Goal: Navigation & Orientation: Find specific page/section

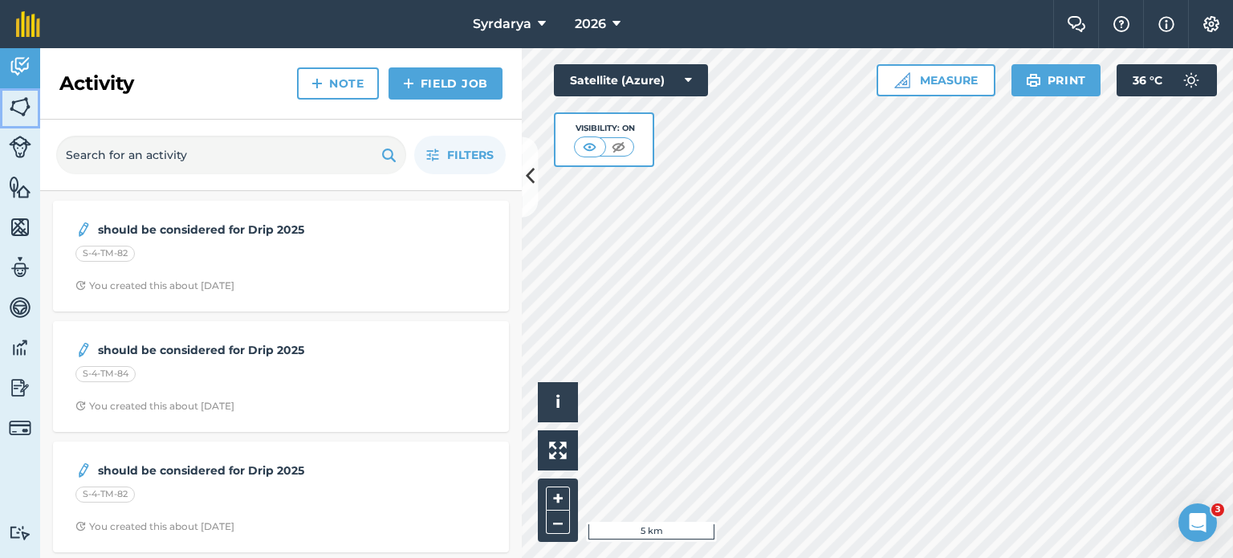
click at [0, 99] on link "Fields" at bounding box center [20, 108] width 40 height 40
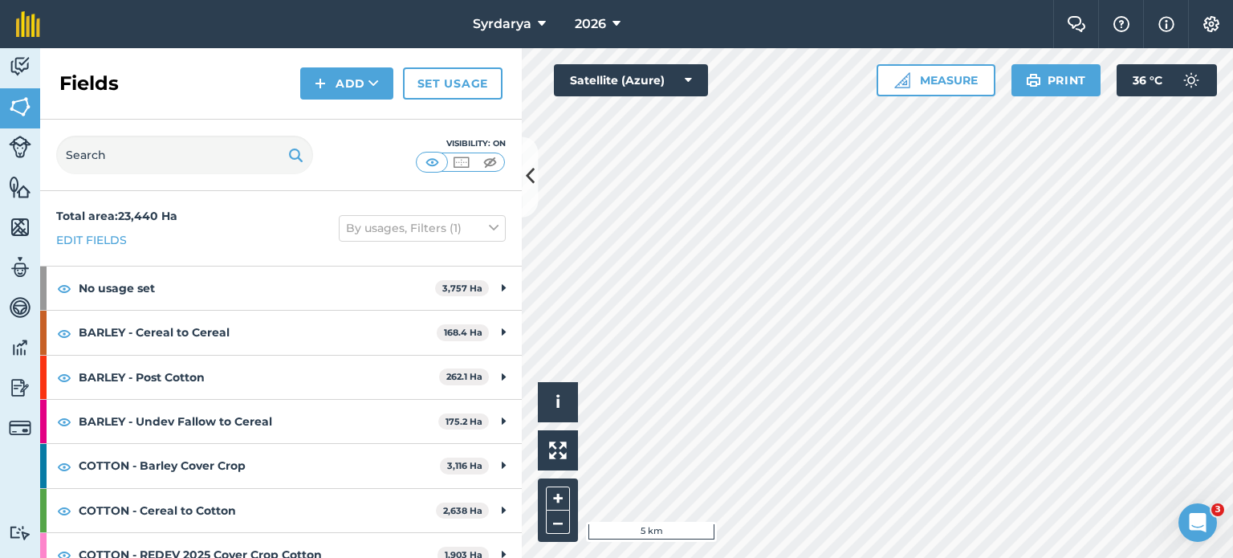
click at [520, 174] on div "Visibility: On" at bounding box center [281, 155] width 482 height 71
click at [530, 181] on icon at bounding box center [530, 177] width 9 height 28
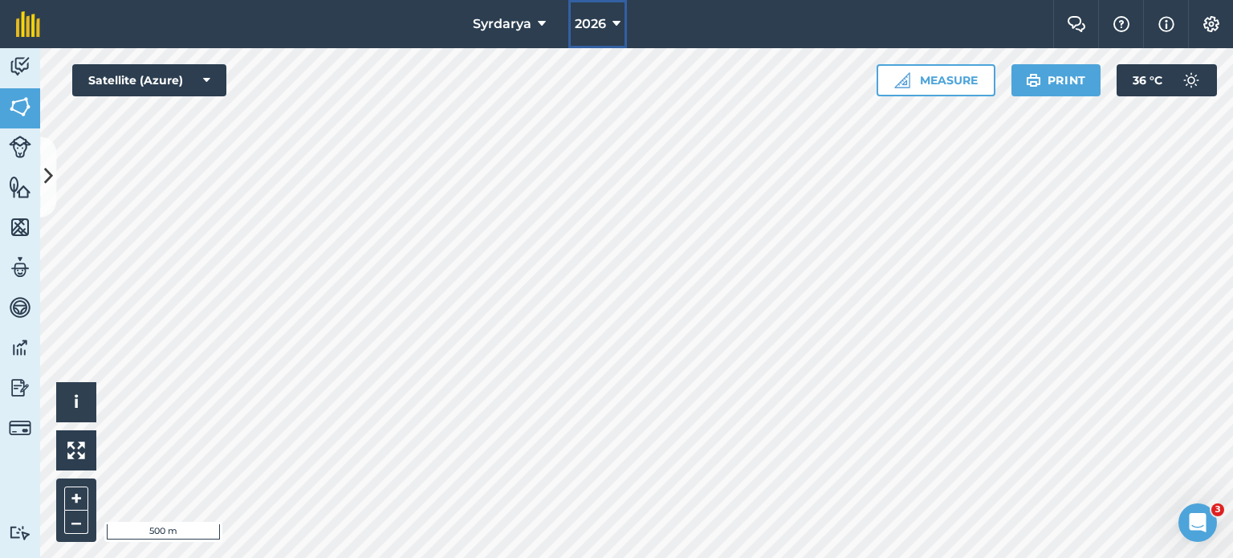
click at [585, 18] on span "2026" at bounding box center [590, 23] width 31 height 19
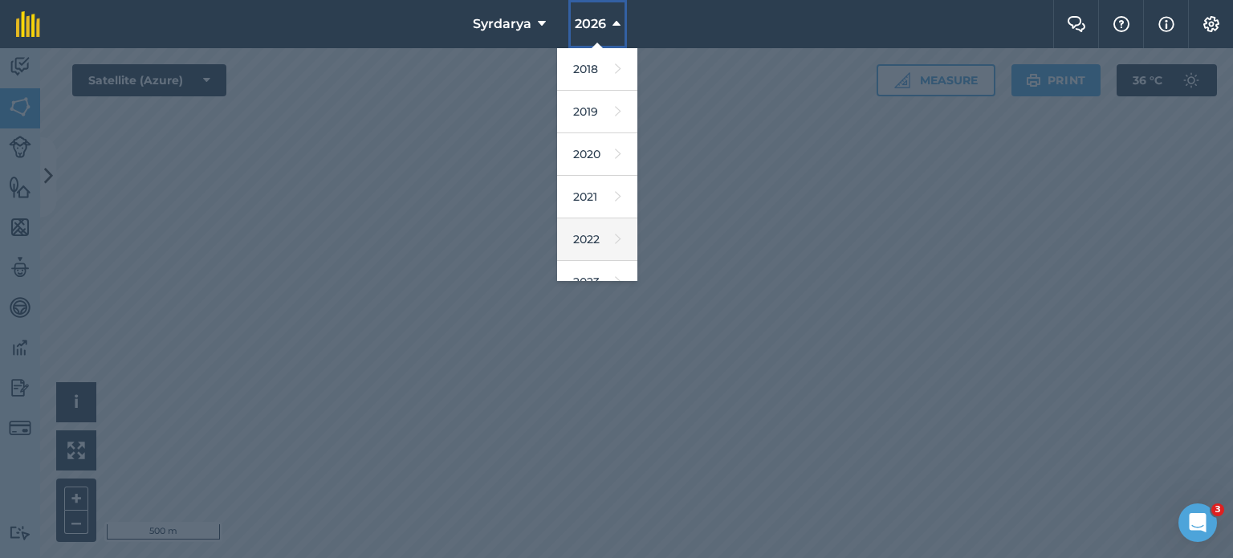
scroll to position [190, 0]
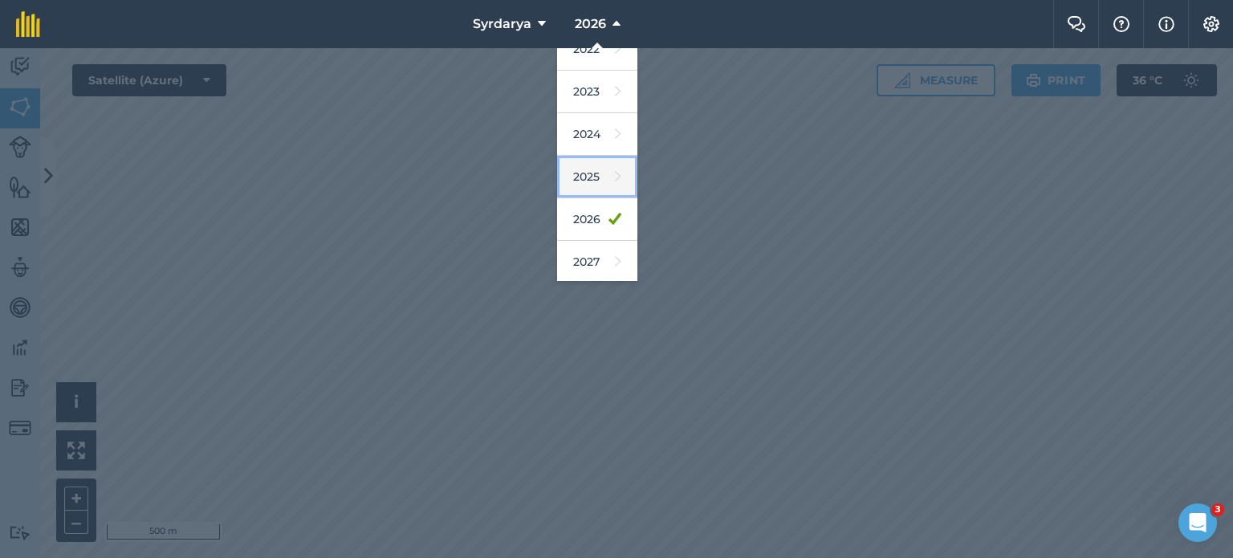
click at [589, 169] on link "2025" at bounding box center [597, 177] width 80 height 43
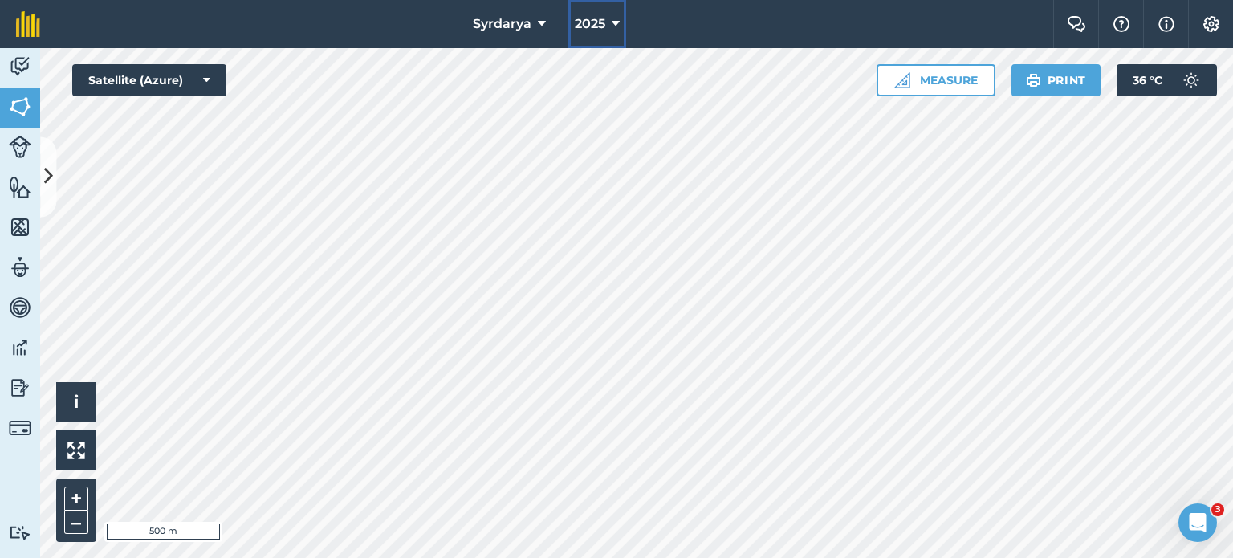
click at [596, 22] on span "2025" at bounding box center [590, 23] width 31 height 19
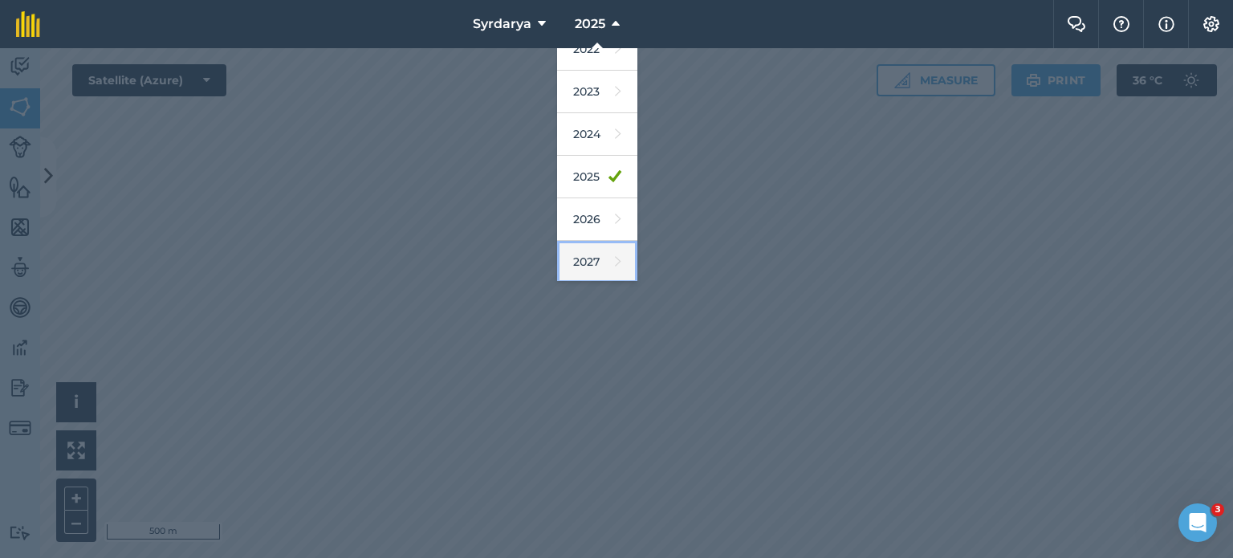
click at [597, 256] on link "2027" at bounding box center [597, 262] width 80 height 43
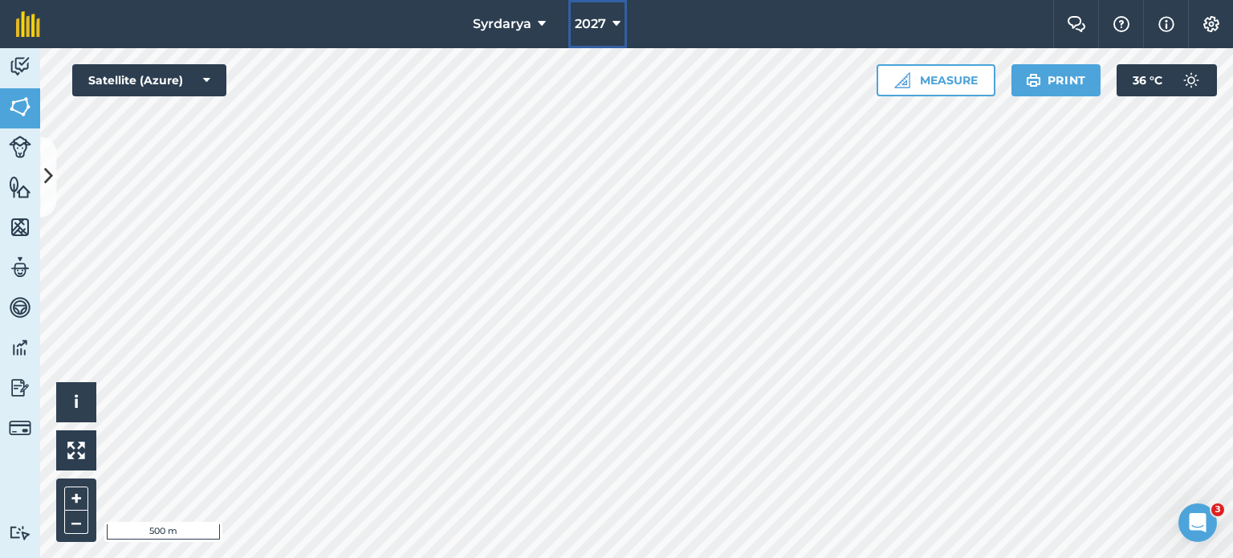
click at [597, 34] on button "2027" at bounding box center [598, 24] width 59 height 48
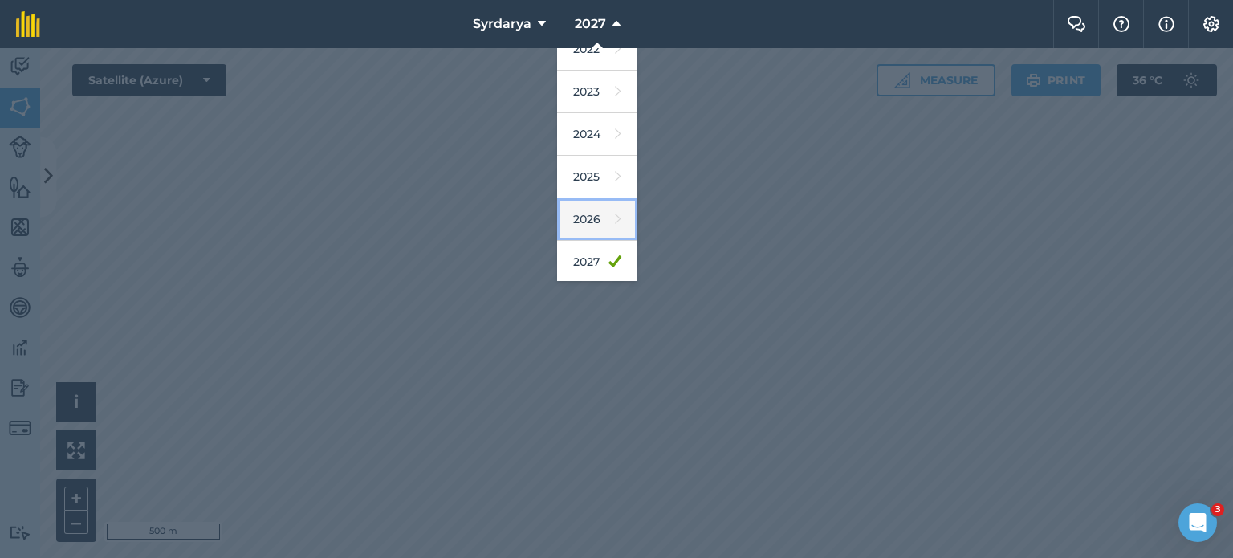
click at [588, 200] on link "2026" at bounding box center [597, 219] width 80 height 43
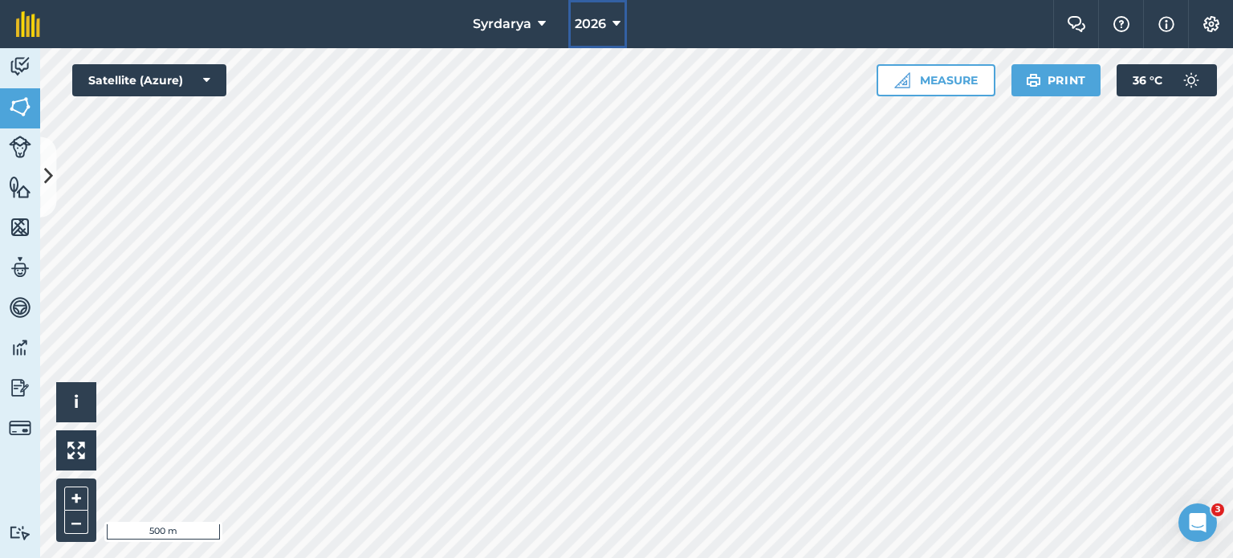
click at [612, 230] on div "Syrdarya 2026 Farm Chat Help Info Settings Syrdarya - 2026 Reproduced with the …" at bounding box center [616, 279] width 1233 height 558
click at [622, 14] on button "2026" at bounding box center [598, 24] width 59 height 48
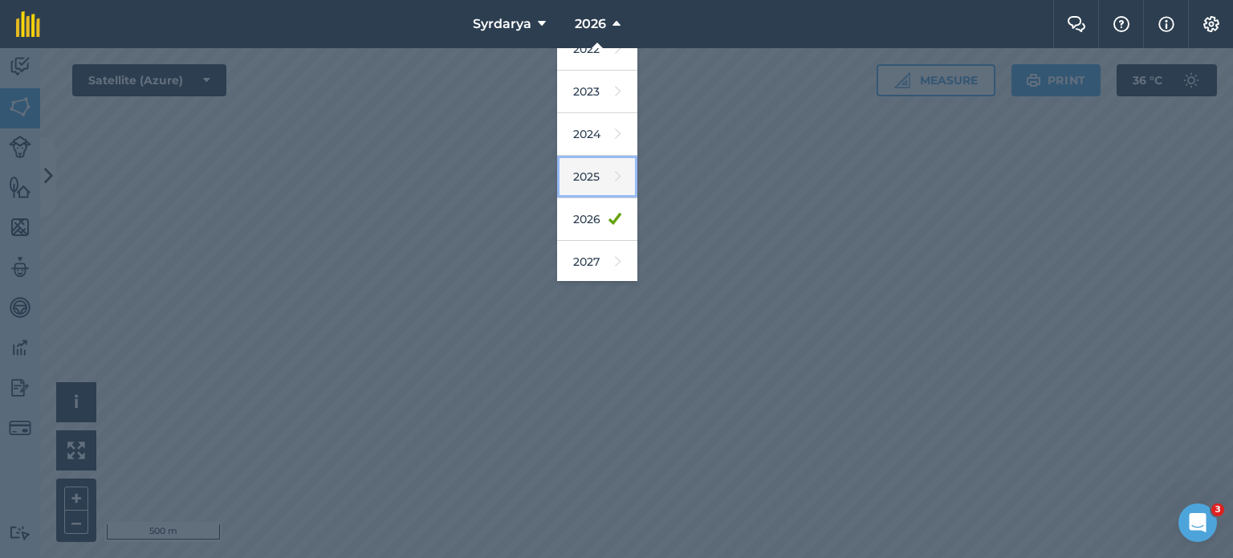
click at [592, 192] on link "2025" at bounding box center [597, 177] width 80 height 43
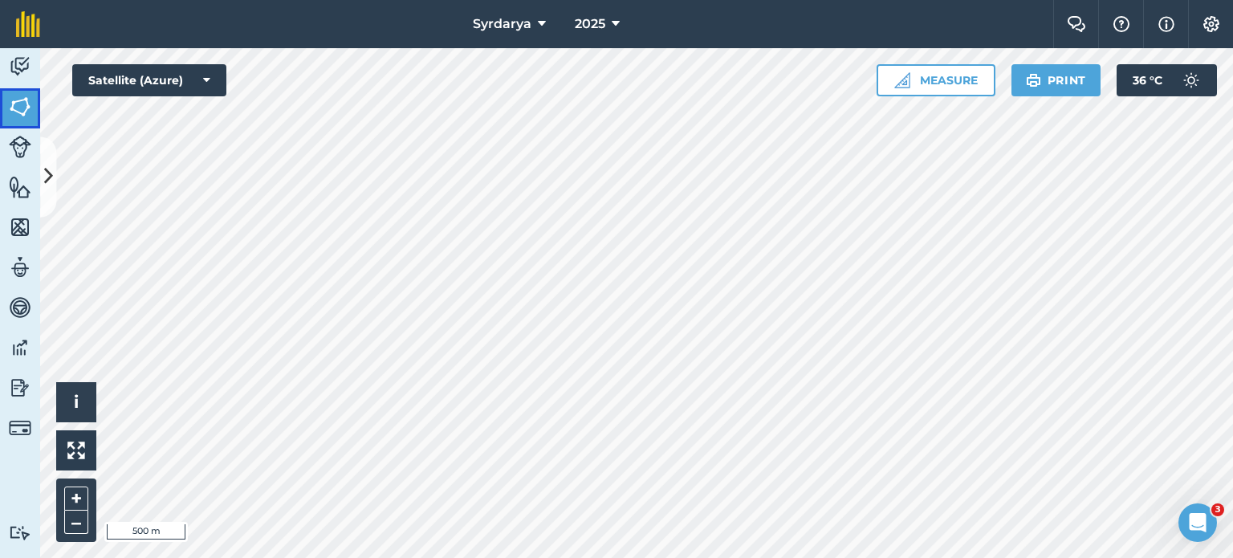
click at [22, 96] on img at bounding box center [20, 107] width 22 height 24
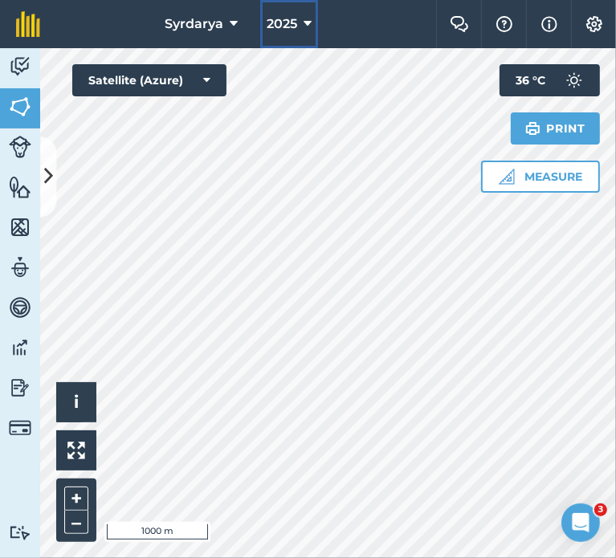
click at [276, 39] on button "2025" at bounding box center [289, 24] width 58 height 48
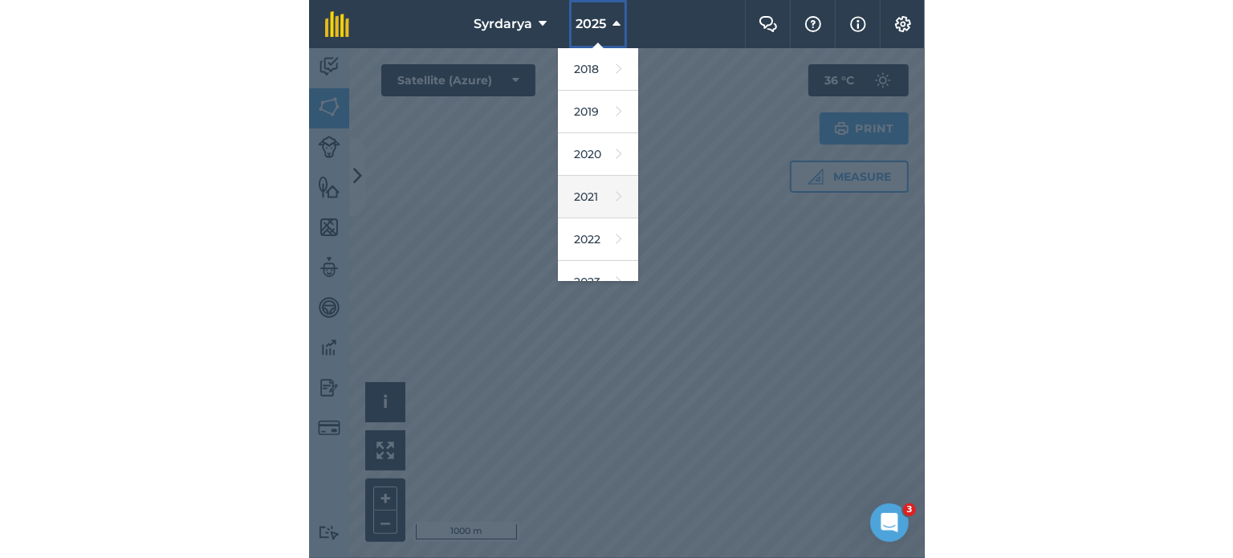
scroll to position [190, 0]
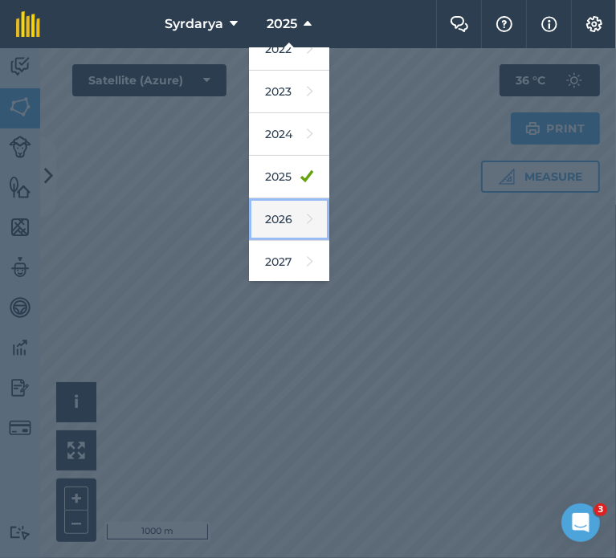
click at [278, 209] on link "2026" at bounding box center [289, 219] width 80 height 43
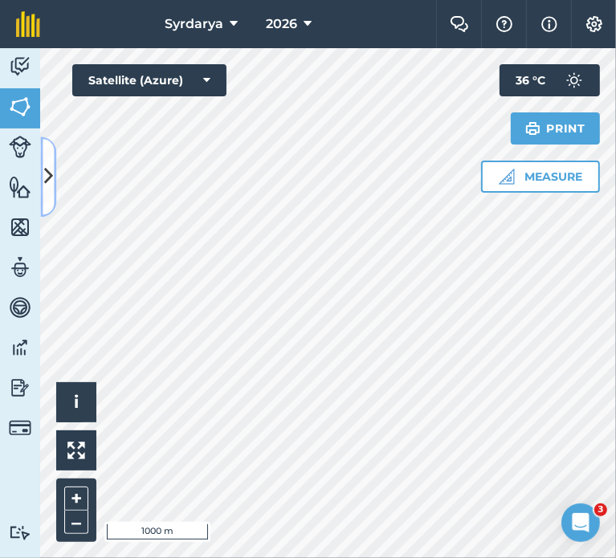
click at [50, 173] on icon at bounding box center [48, 177] width 9 height 28
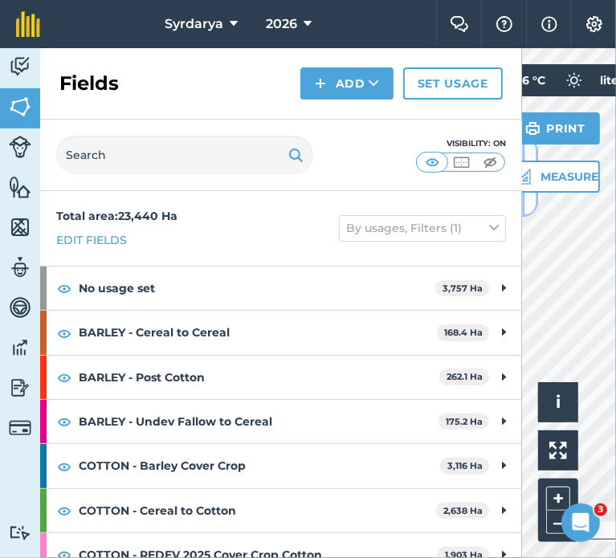
click at [530, 198] on button at bounding box center [530, 177] width 16 height 80
